Goal: Task Accomplishment & Management: Use online tool/utility

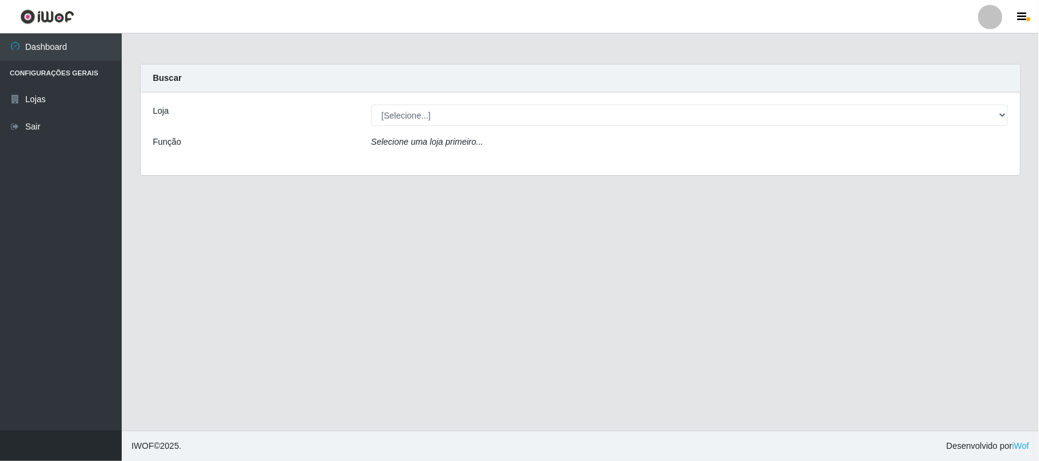
select select "515"
click at [371, 105] on select "[Selecione...] Hiper Queiroz - [GEOGRAPHIC_DATA]" at bounding box center [689, 115] width 636 height 21
click at [421, 144] on div "Carregando..." at bounding box center [689, 145] width 655 height 18
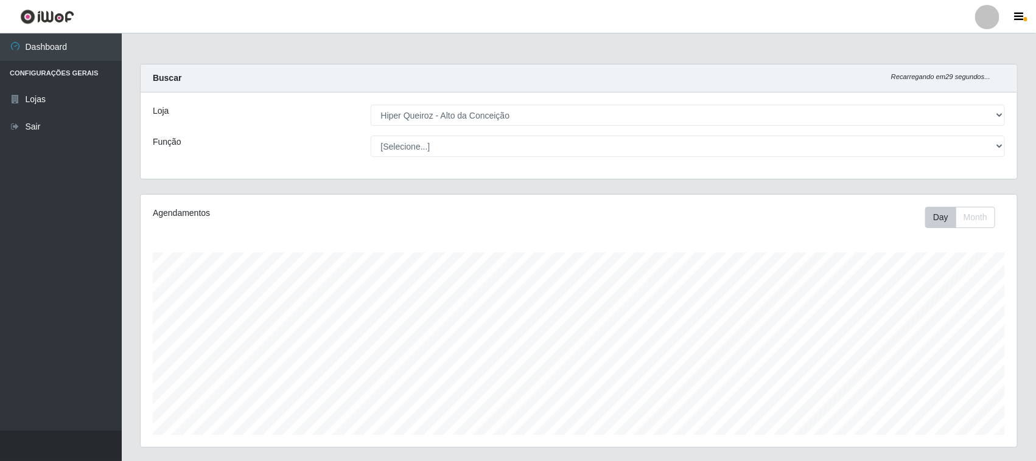
scroll to position [253, 876]
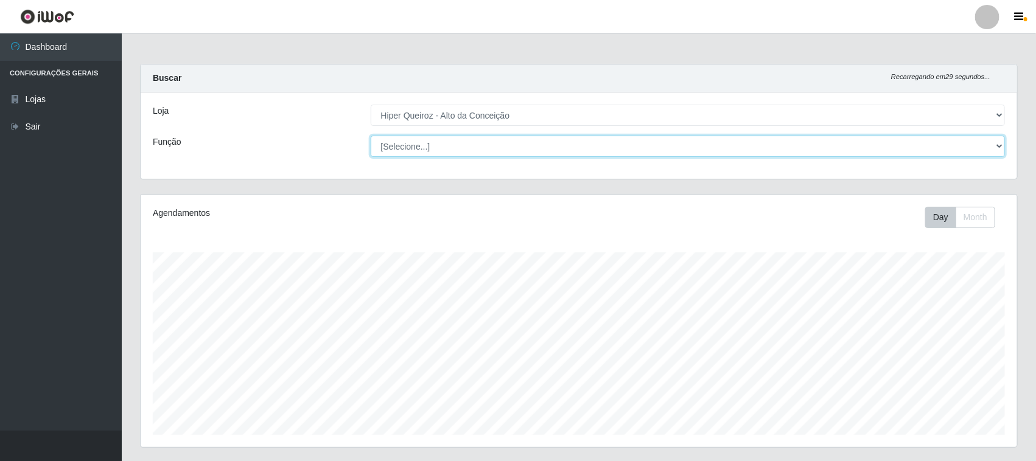
click at [442, 141] on select "[Selecione...] ASG ASG + ASG ++ Embalador Embalador + Embalador ++ Operador de …" at bounding box center [688, 146] width 635 height 21
click at [426, 152] on select "[Selecione...] ASG ASG + ASG ++ Embalador Embalador + Embalador ++ Operador de …" at bounding box center [688, 146] width 635 height 21
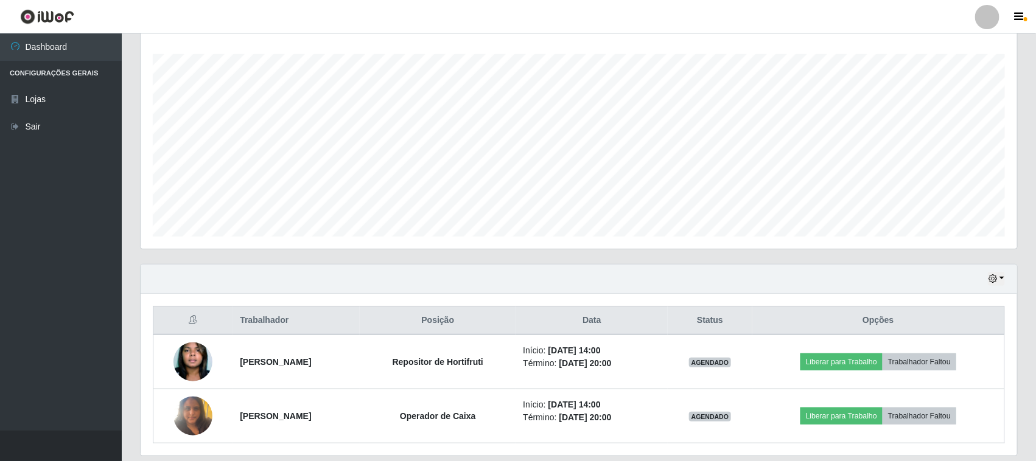
scroll to position [239, 0]
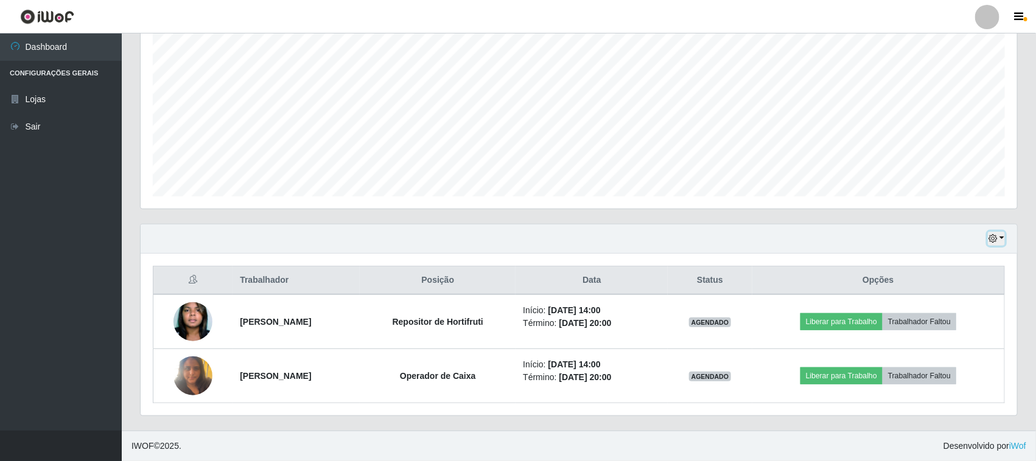
click at [994, 243] on button "button" at bounding box center [996, 239] width 17 height 14
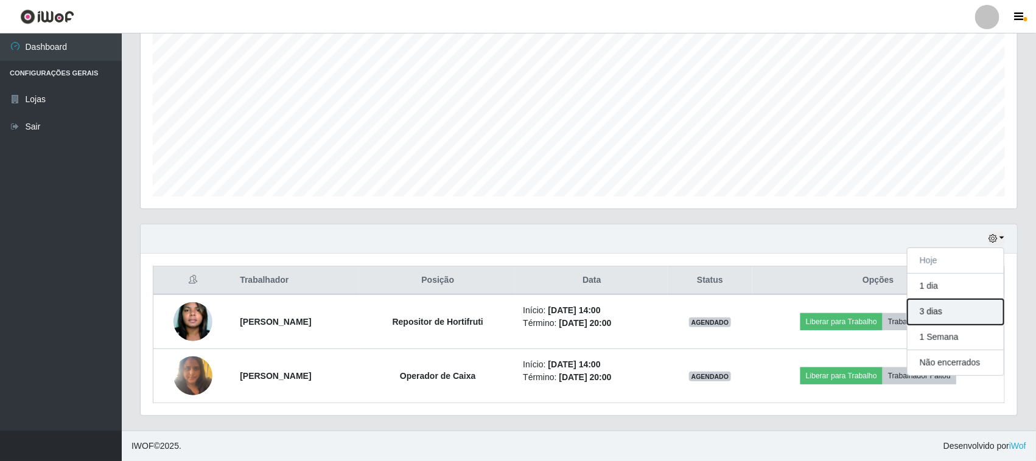
click at [929, 310] on button "3 dias" at bounding box center [955, 312] width 96 height 26
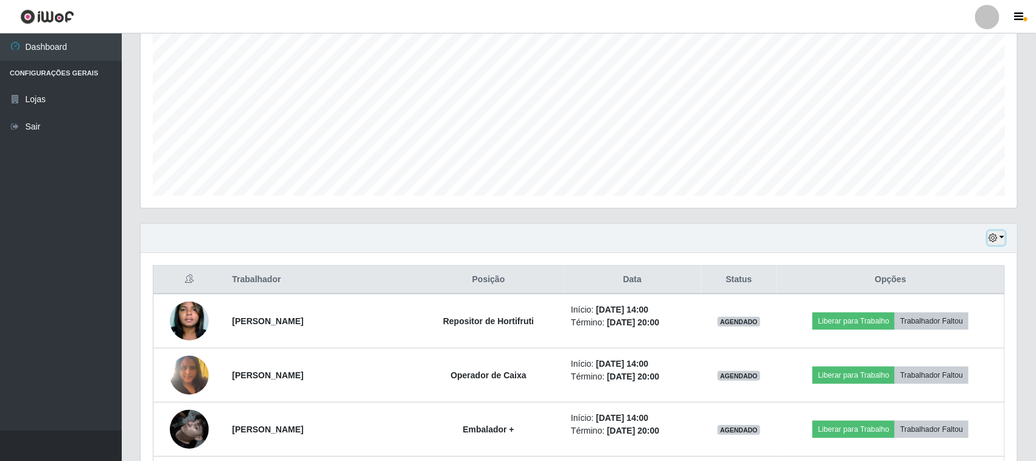
click at [993, 238] on icon "button" at bounding box center [992, 238] width 9 height 9
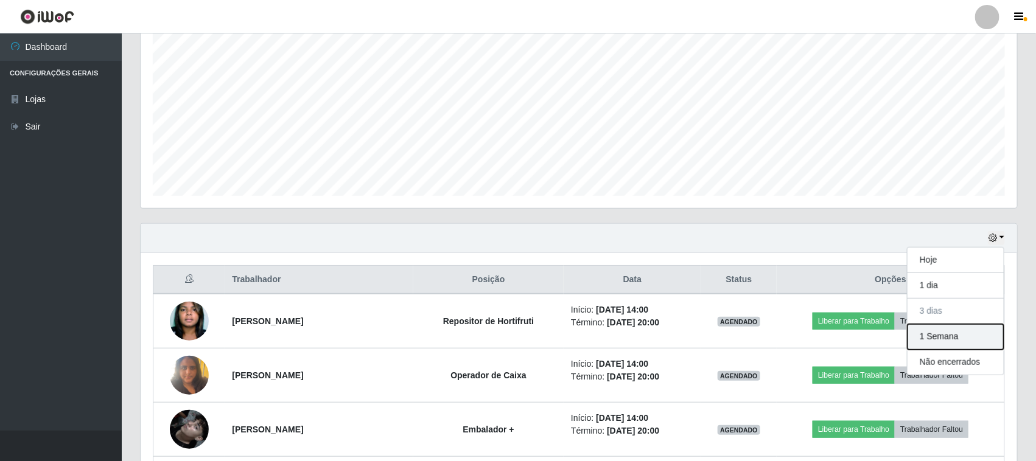
click at [956, 342] on button "1 Semana" at bounding box center [955, 337] width 96 height 26
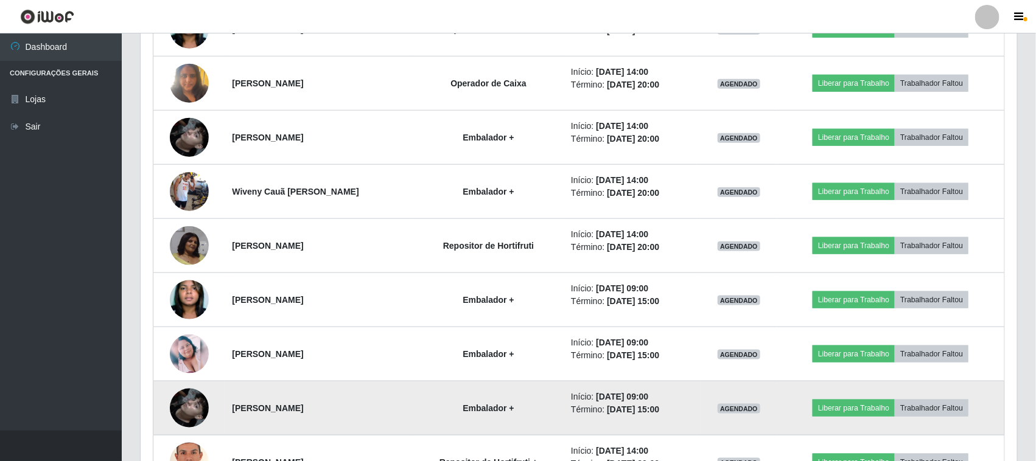
scroll to position [435, 0]
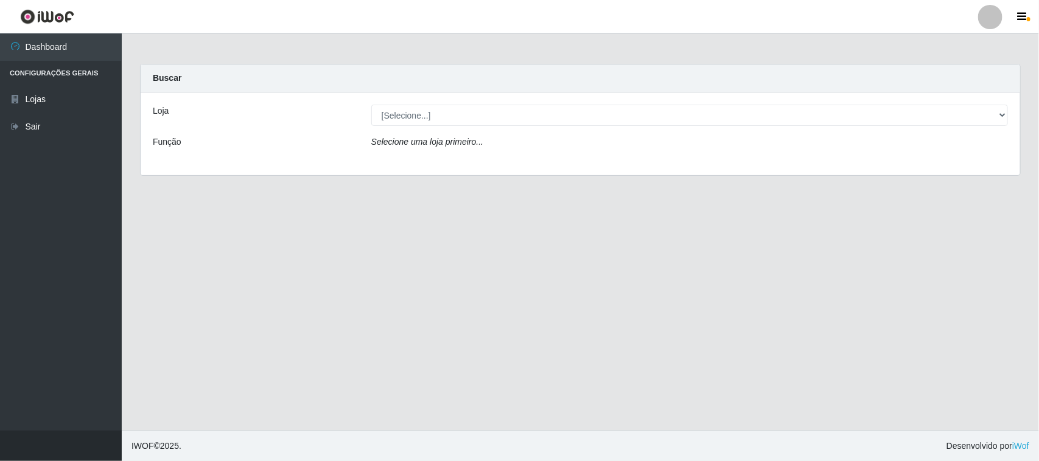
drag, startPoint x: 1010, startPoint y: 110, endPoint x: 986, endPoint y: 125, distance: 28.2
click at [1003, 116] on div "[Selecione...] Hiper Queiroz - [GEOGRAPHIC_DATA]" at bounding box center [689, 115] width 655 height 21
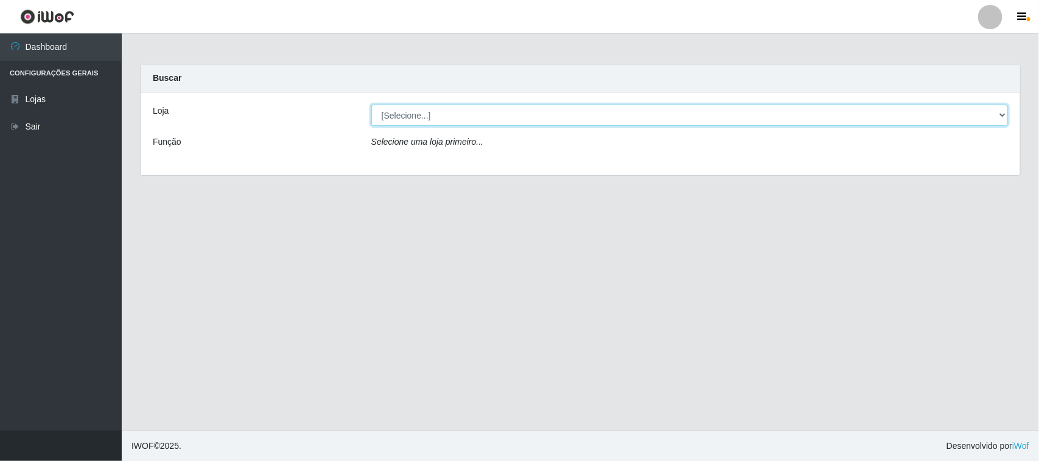
drag, startPoint x: 944, startPoint y: 125, endPoint x: 920, endPoint y: 125, distance: 24.3
click at [944, 125] on select "[Selecione...] Hiper Queiroz - [GEOGRAPHIC_DATA]" at bounding box center [689, 115] width 636 height 21
select select "515"
click at [371, 105] on select "[Selecione...] Hiper Queiroz - [GEOGRAPHIC_DATA]" at bounding box center [689, 115] width 636 height 21
